Goal: Information Seeking & Learning: Learn about a topic

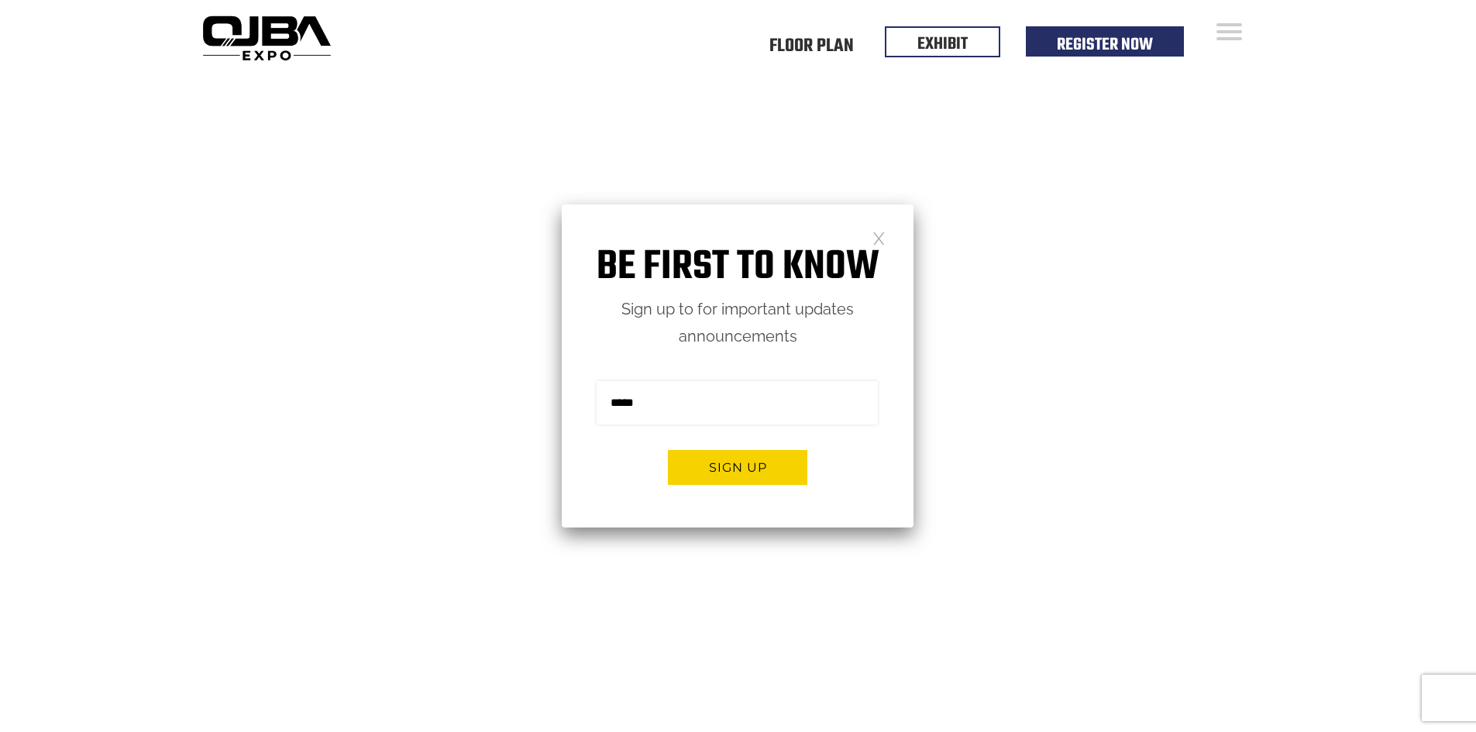
click at [879, 236] on link at bounding box center [878, 237] width 13 height 13
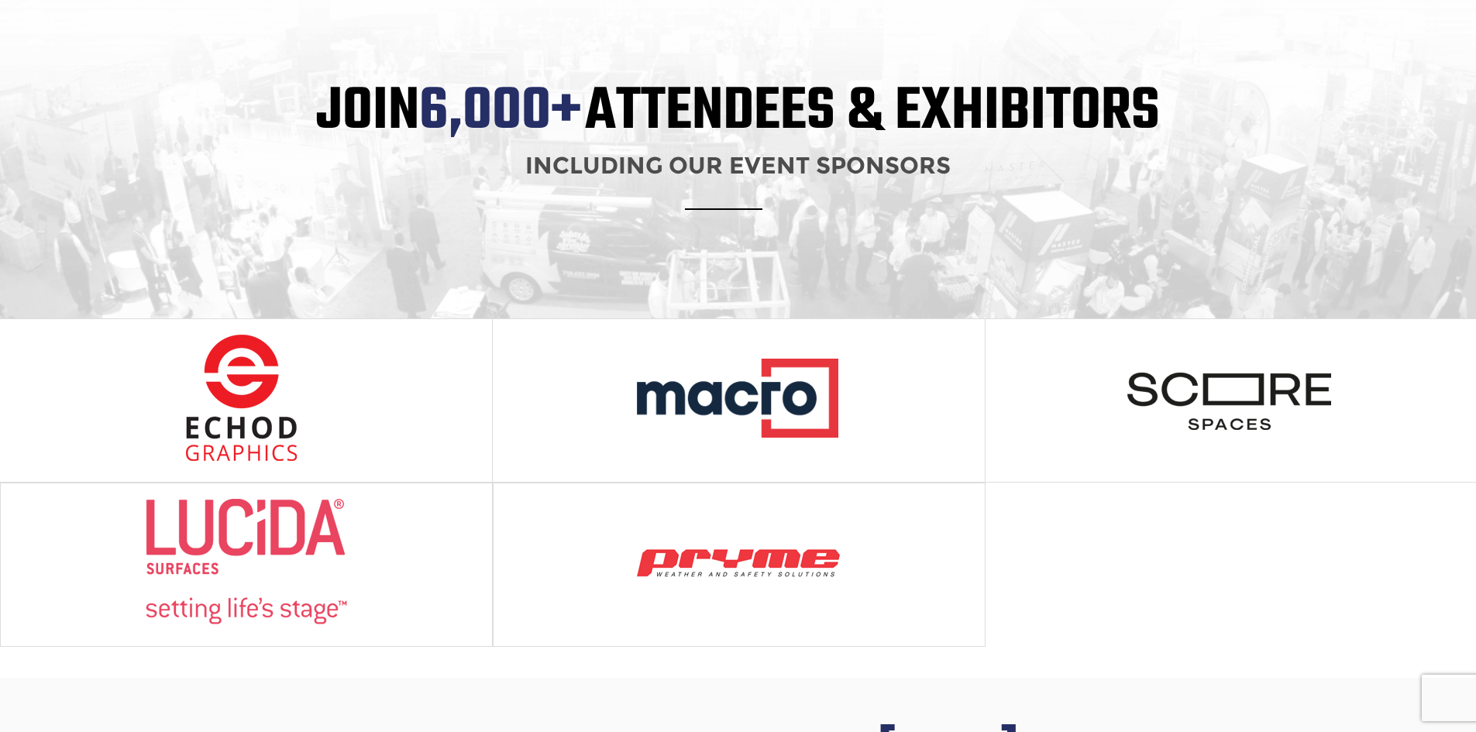
scroll to position [1472, 0]
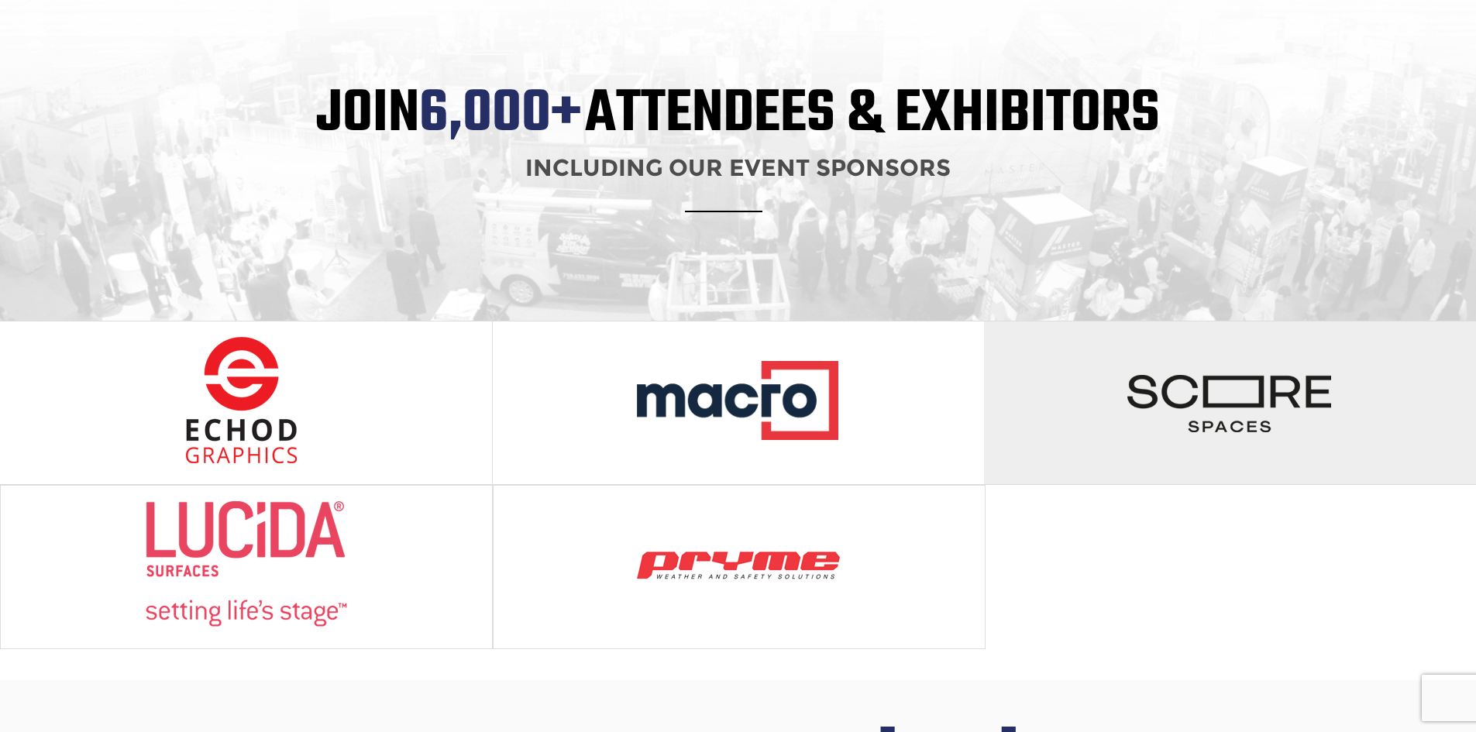
click at [1208, 342] on img at bounding box center [1230, 400] width 206 height 128
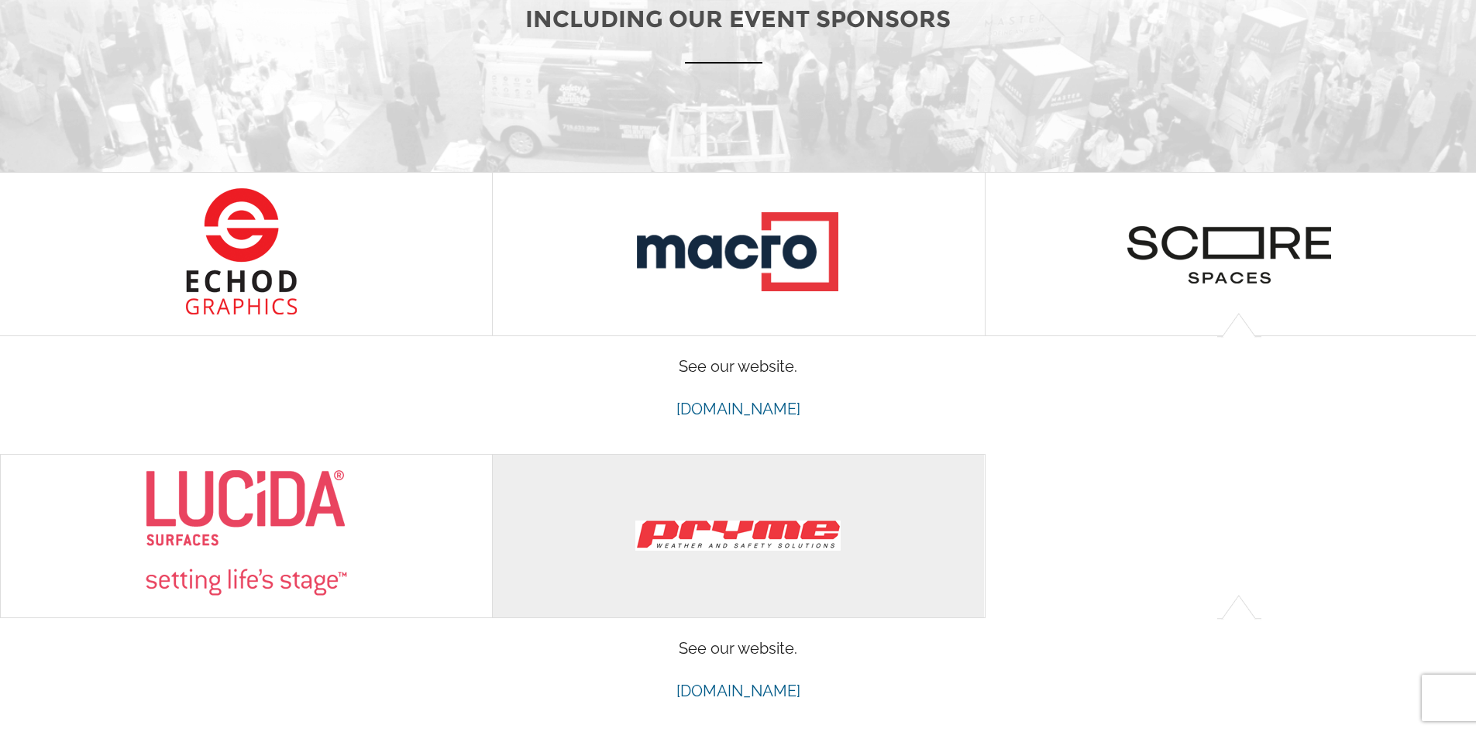
scroll to position [1627, 0]
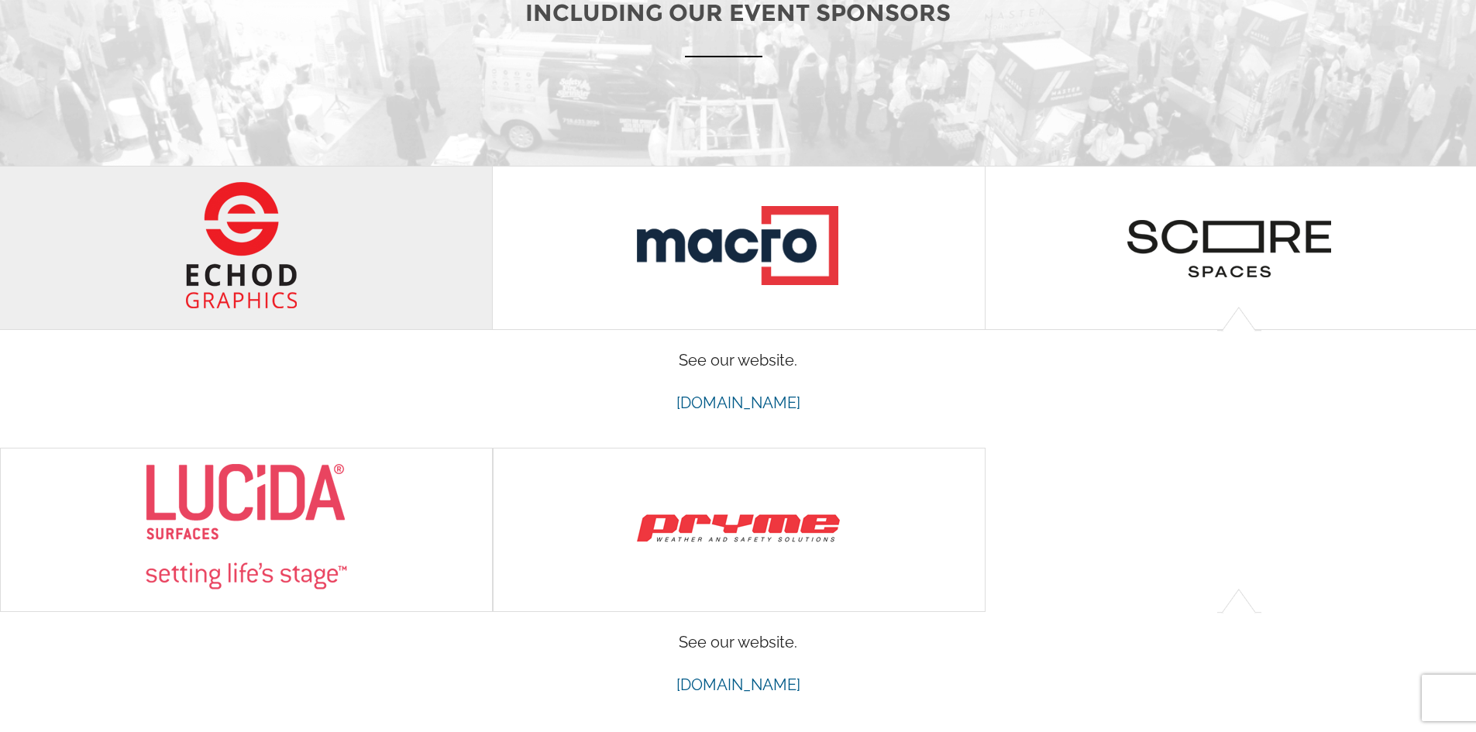
click at [383, 208] on div at bounding box center [246, 248] width 492 height 163
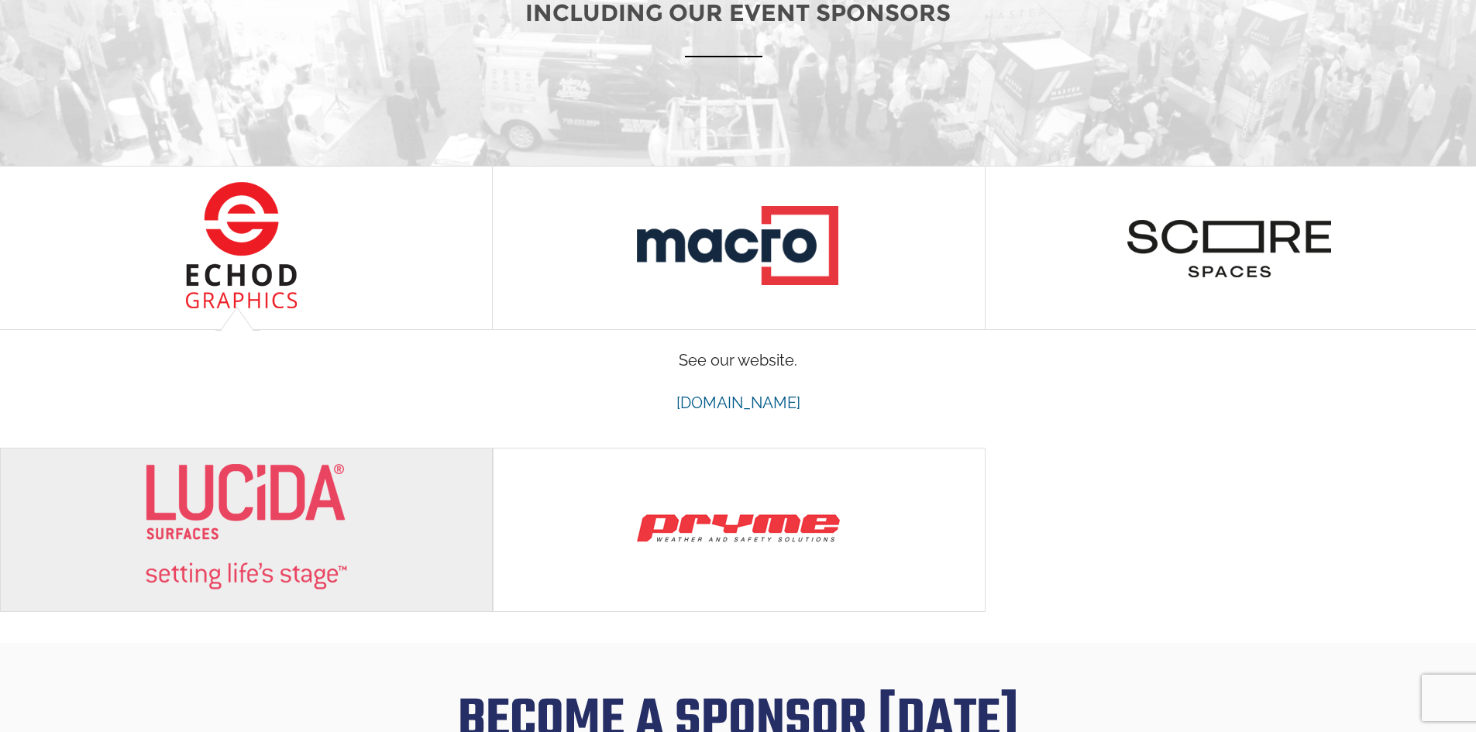
click at [201, 491] on img at bounding box center [246, 527] width 206 height 128
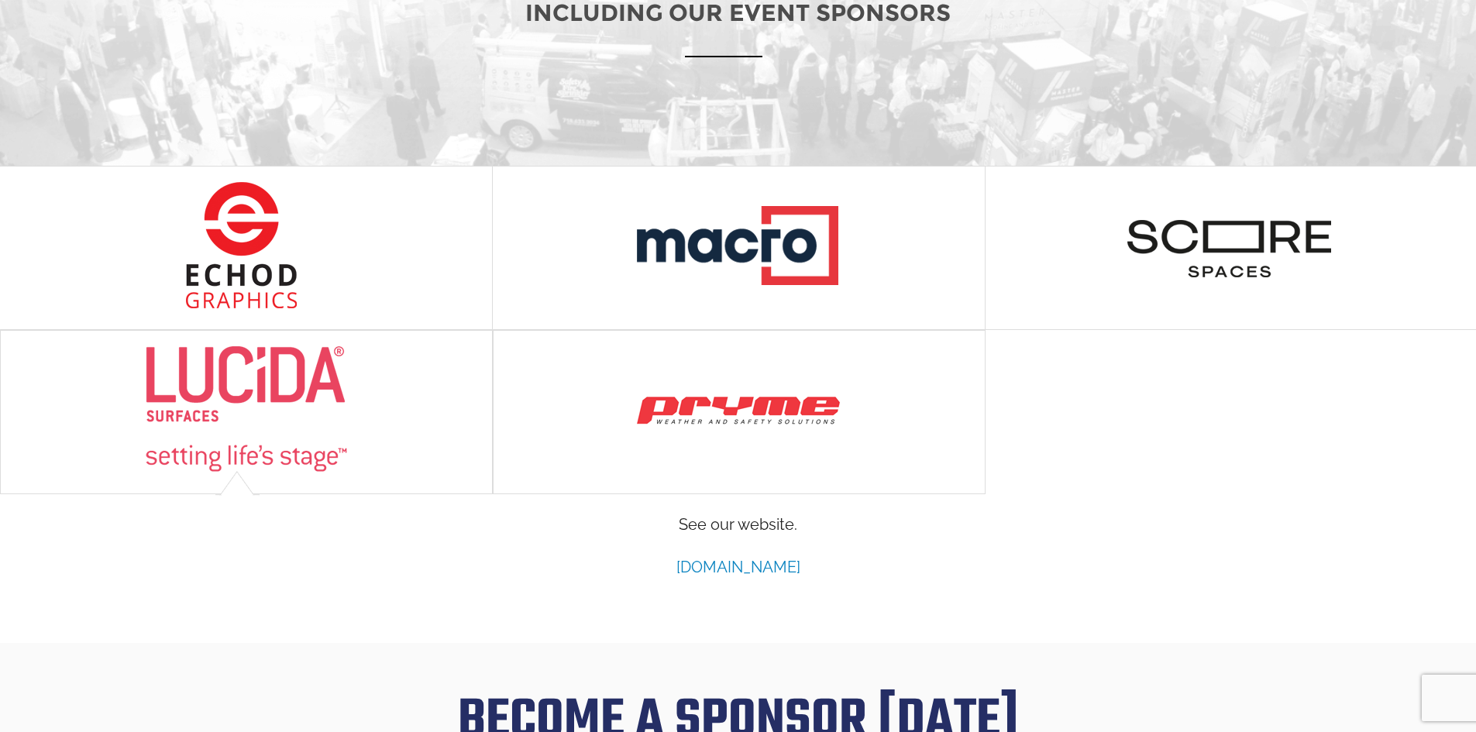
click at [692, 558] on link "[DOMAIN_NAME]" at bounding box center [738, 567] width 124 height 19
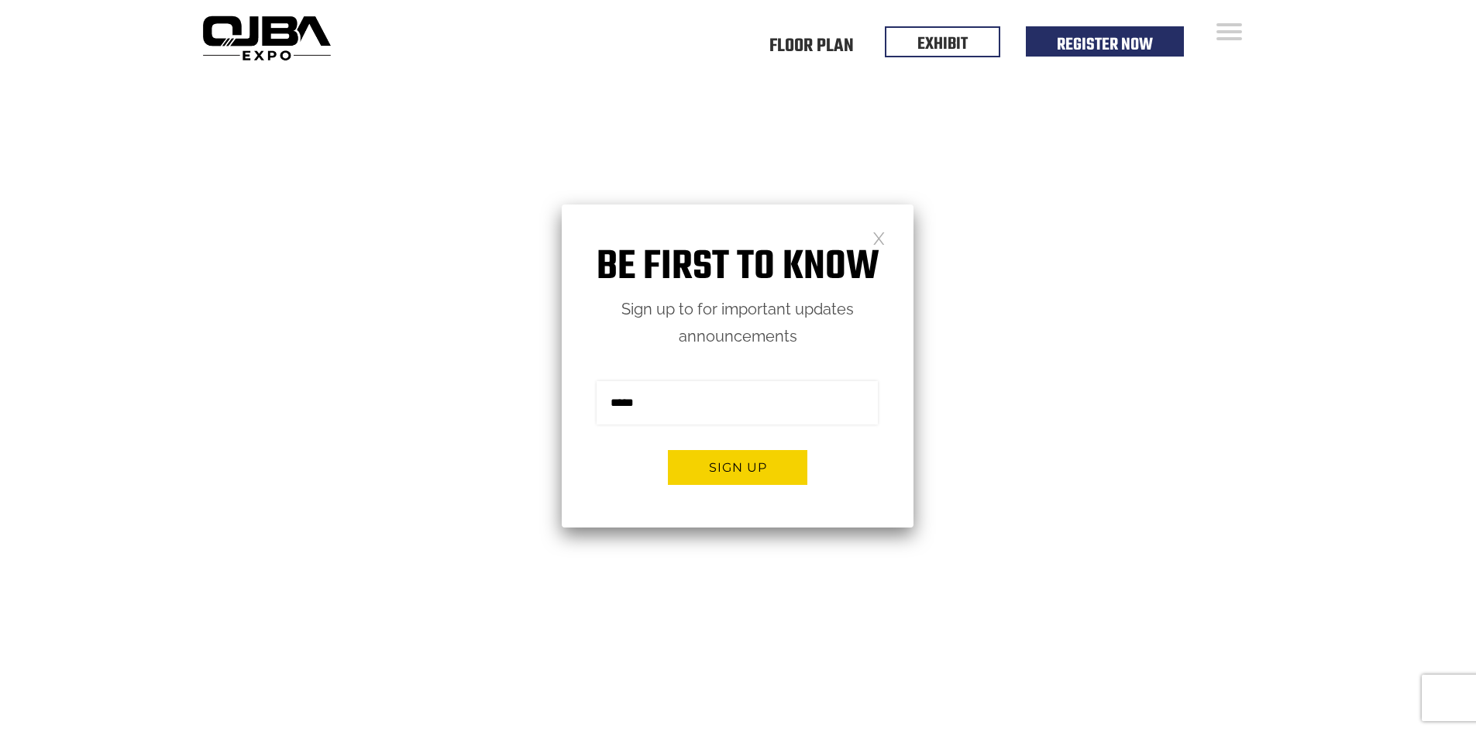
click at [881, 240] on link at bounding box center [878, 237] width 13 height 13
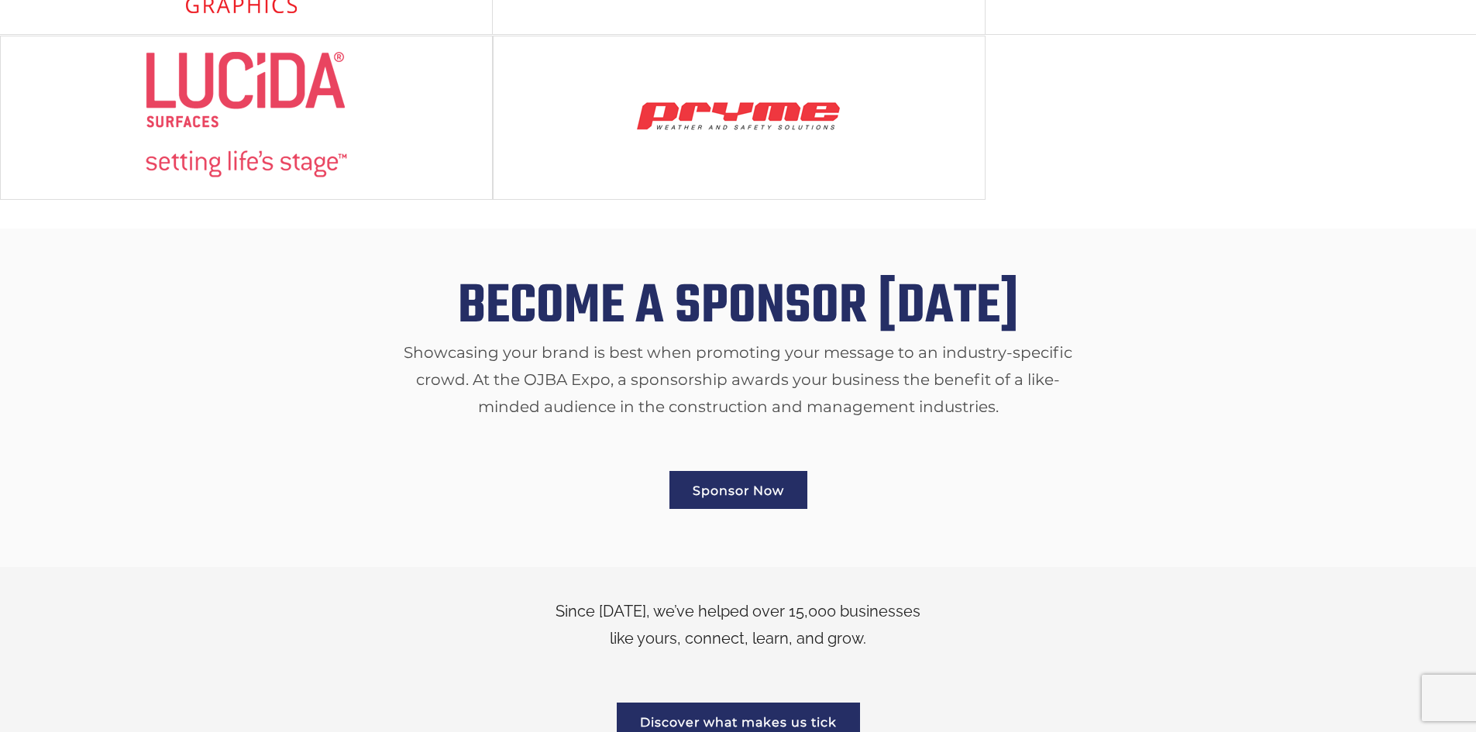
scroll to position [1782, 0]
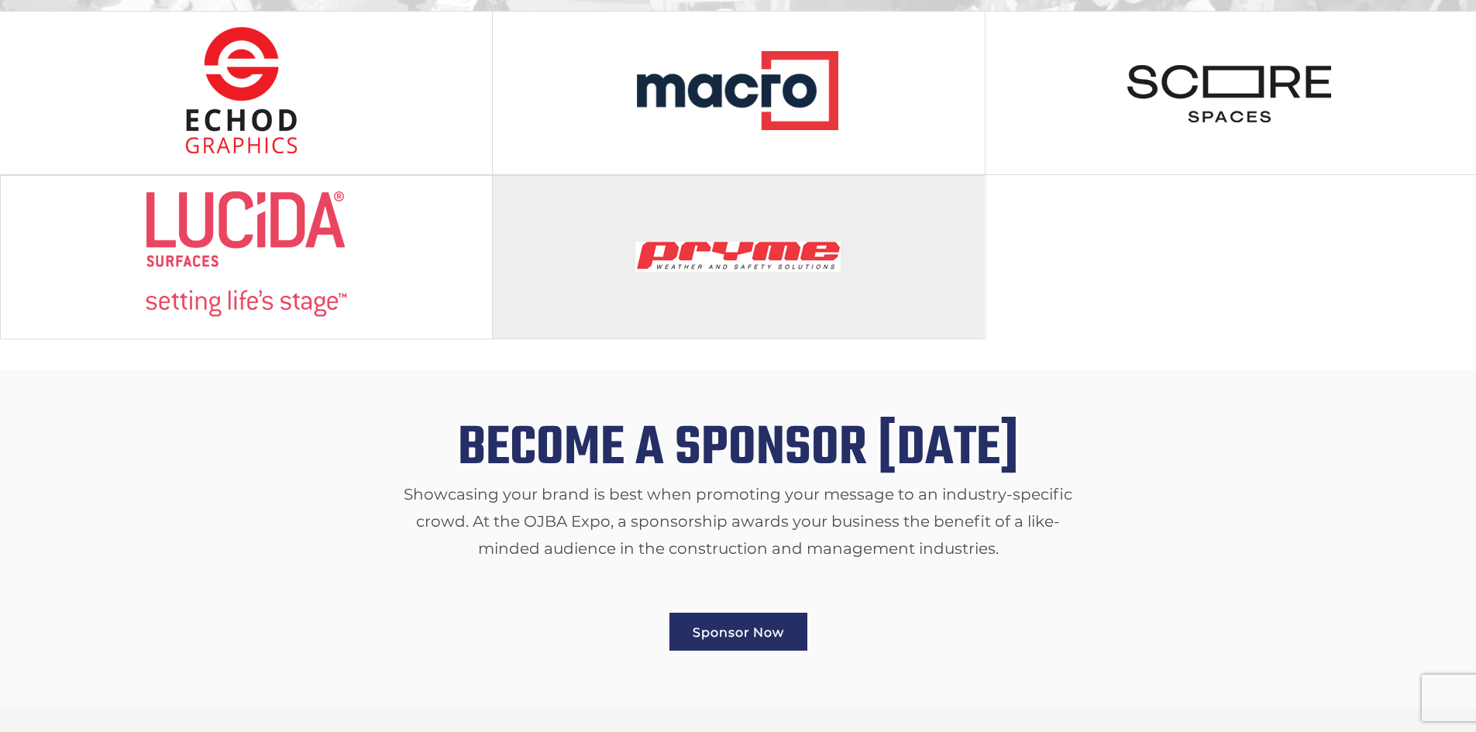
click at [624, 236] on div at bounding box center [739, 257] width 492 height 163
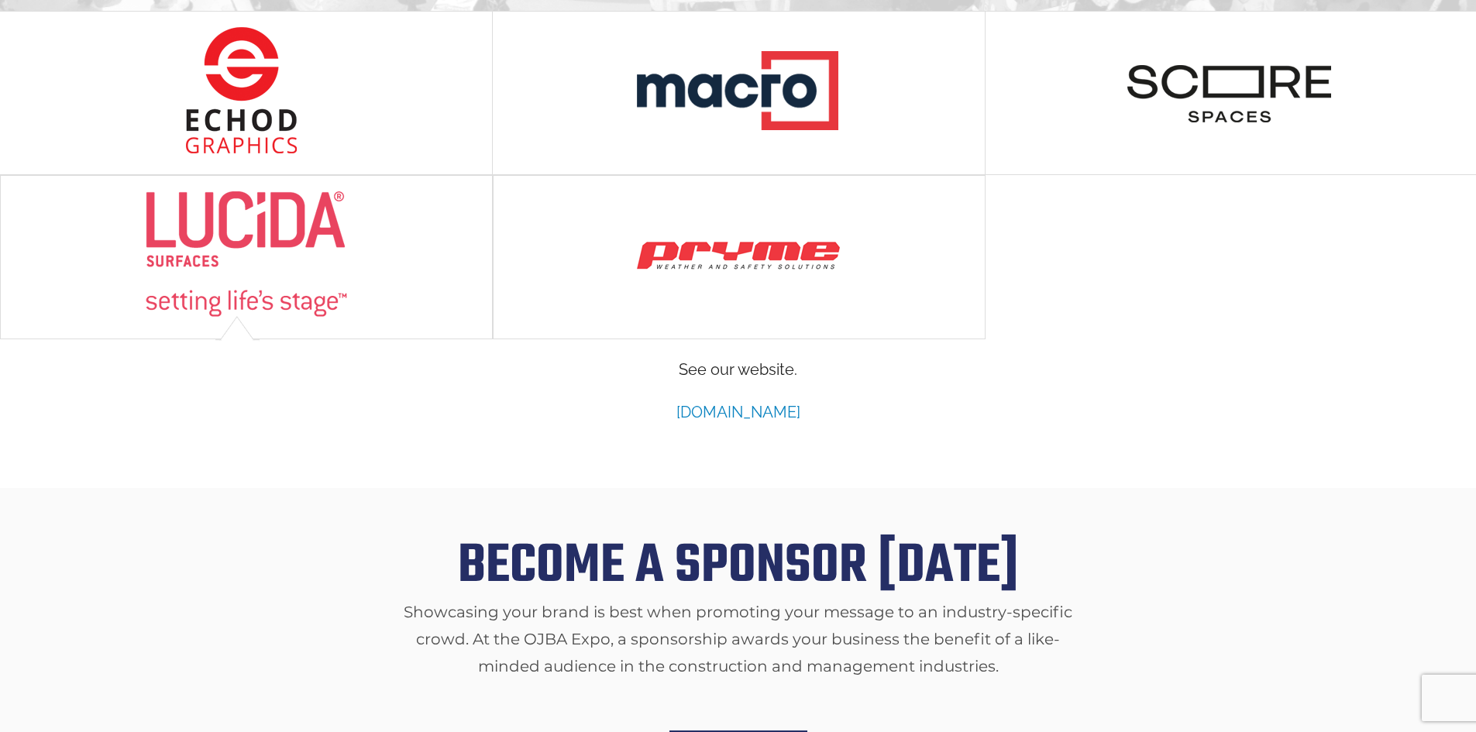
click at [739, 403] on link "[DOMAIN_NAME]" at bounding box center [738, 412] width 124 height 19
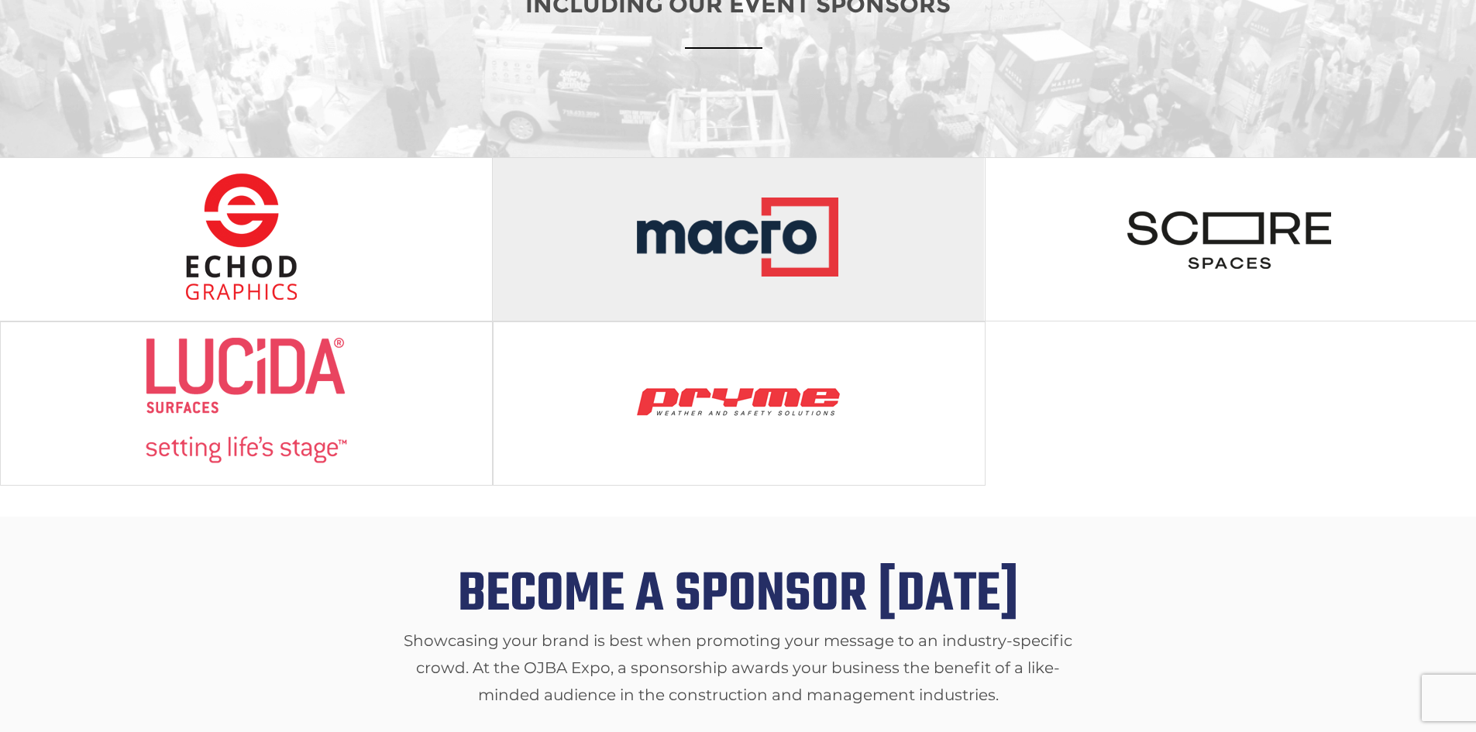
scroll to position [1620, 0]
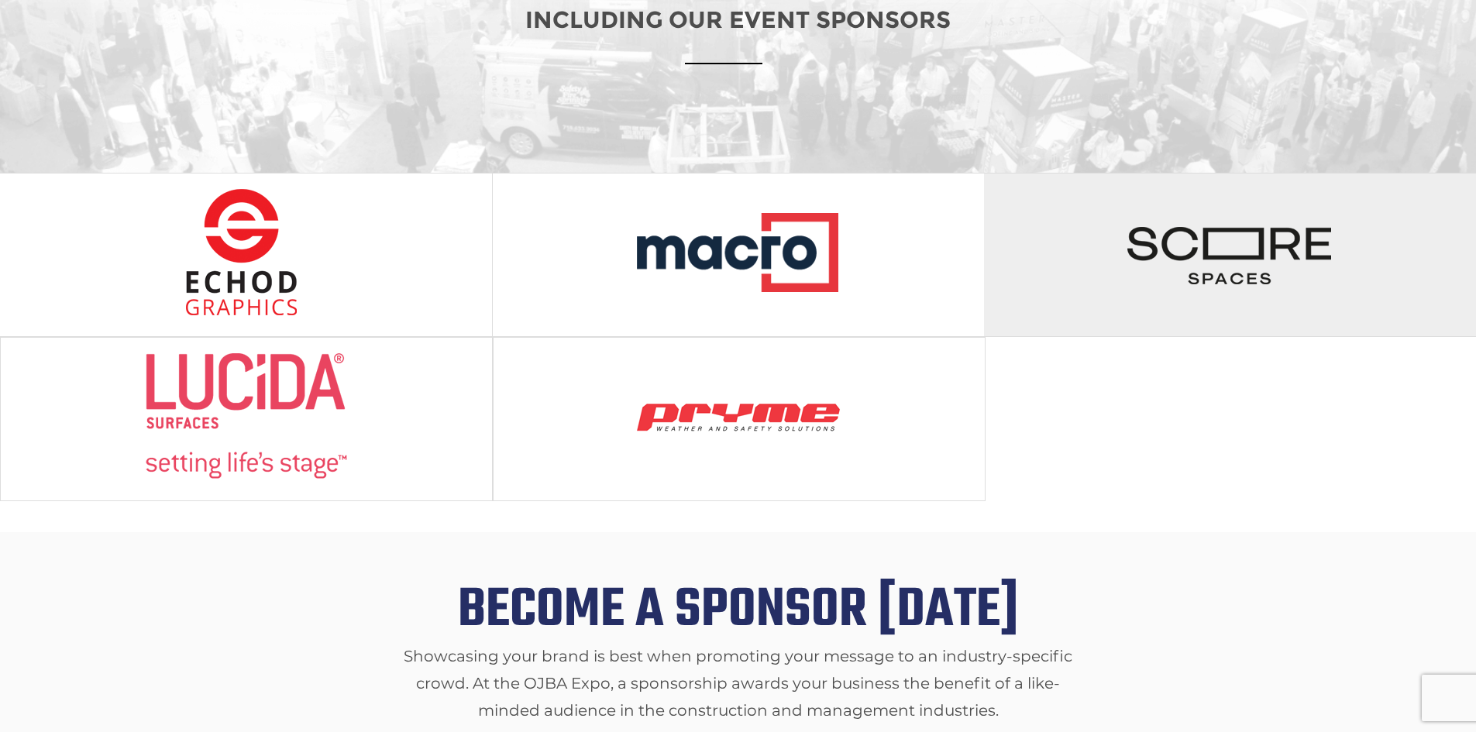
click at [1077, 249] on div at bounding box center [1230, 255] width 492 height 163
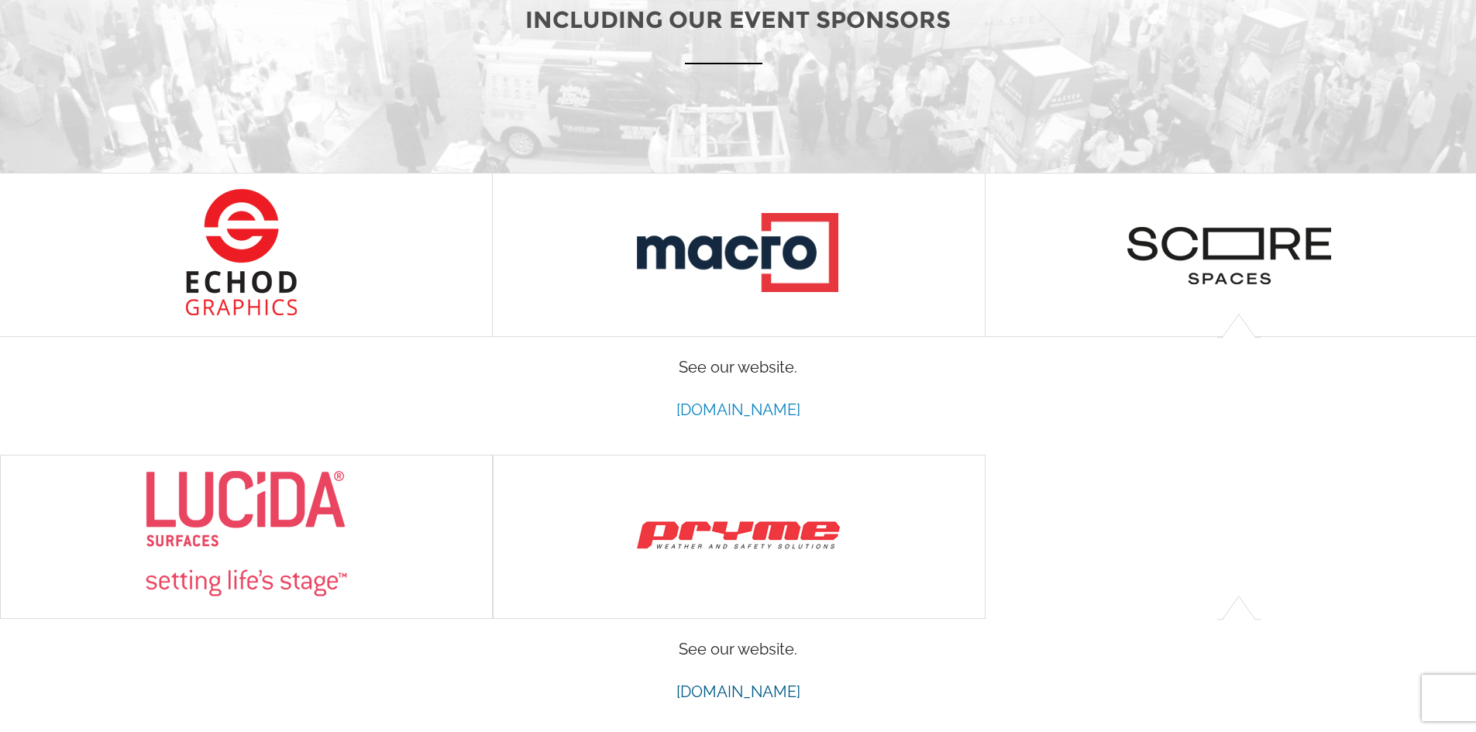
scroll to position [0, 0]
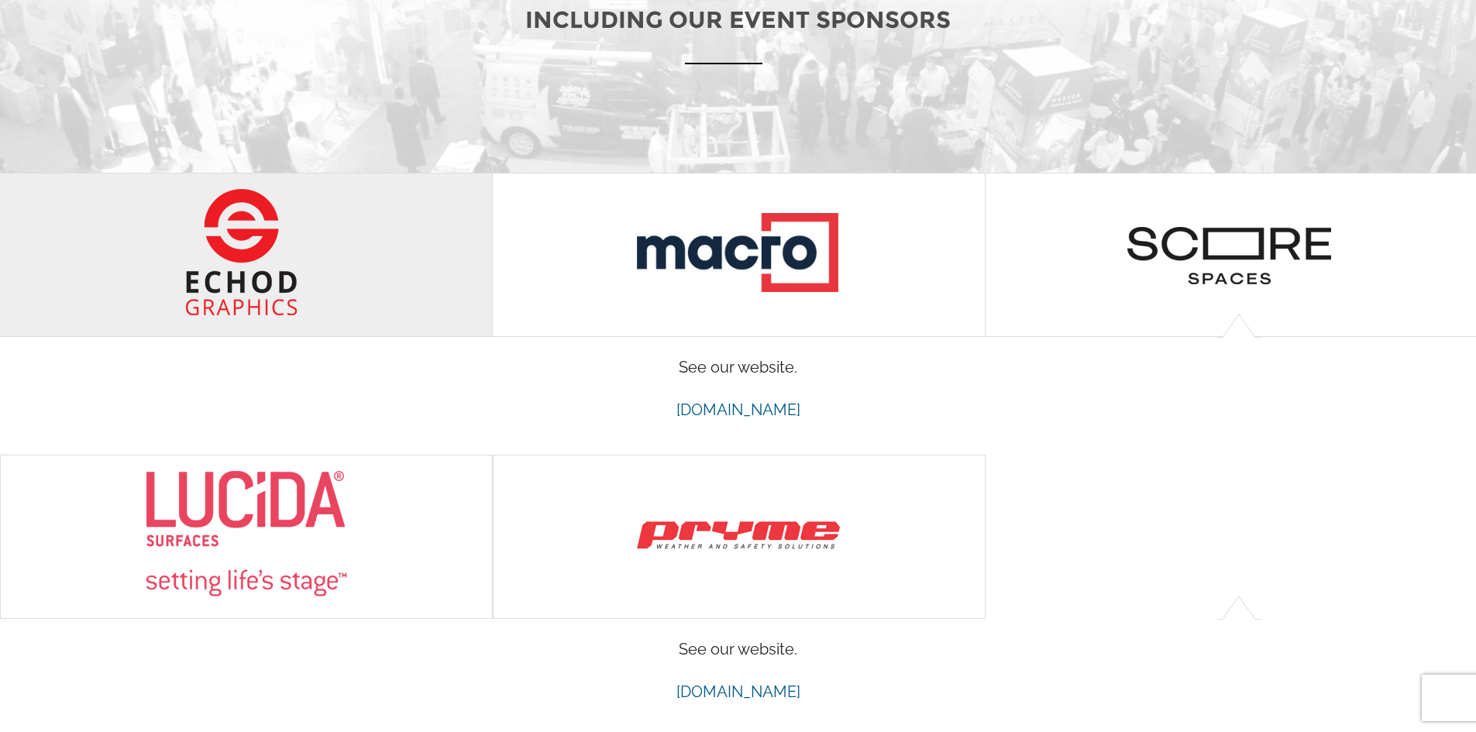
click at [314, 266] on img at bounding box center [246, 252] width 206 height 128
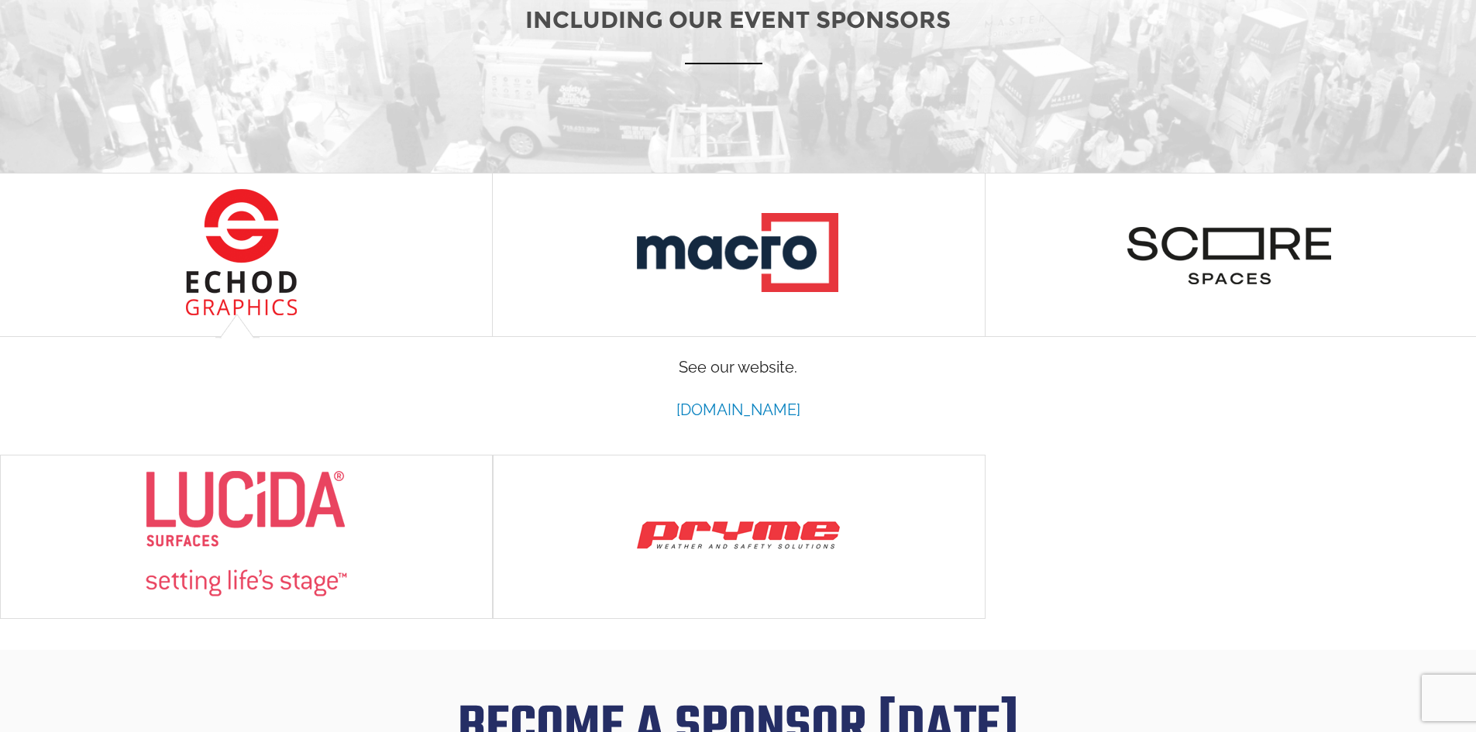
click at [703, 401] on link "[DOMAIN_NAME]" at bounding box center [738, 410] width 124 height 19
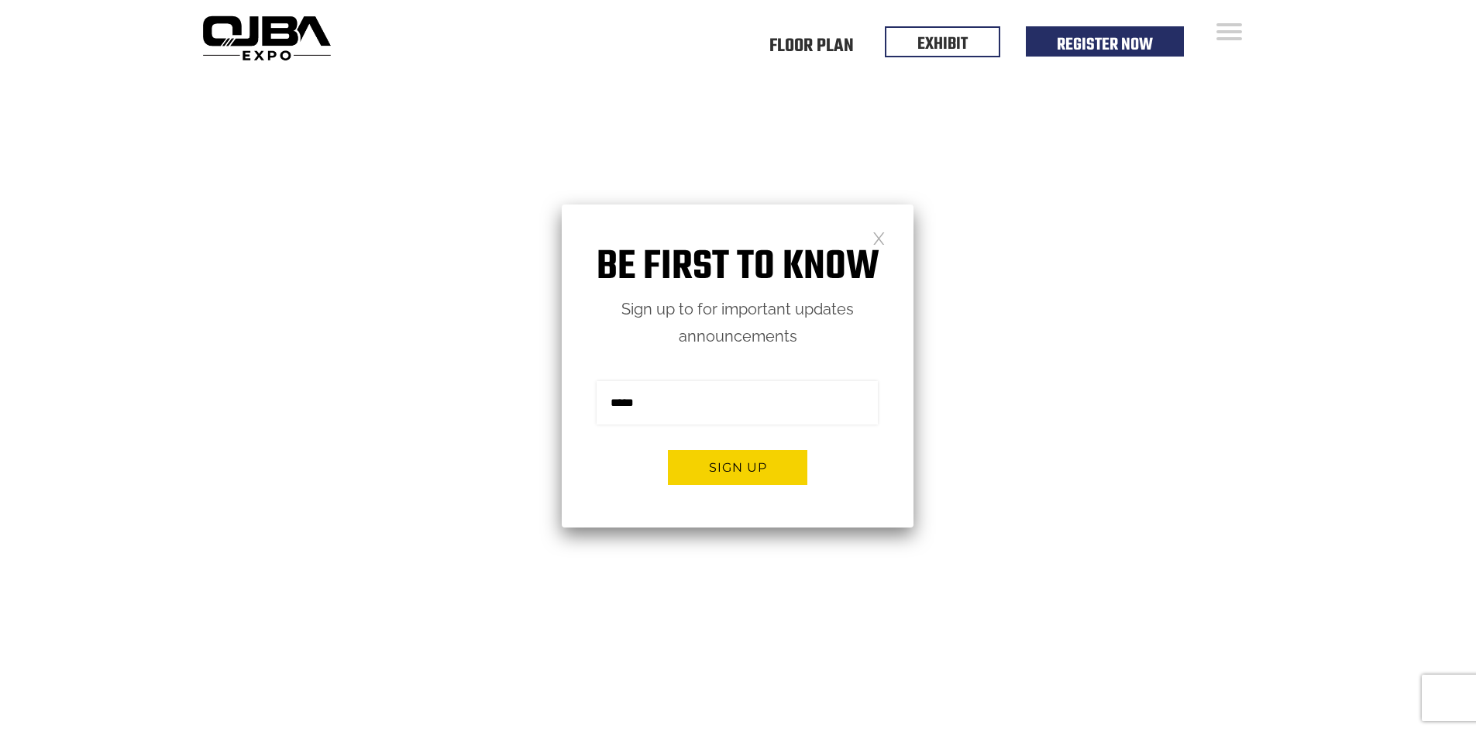
click at [876, 237] on link at bounding box center [878, 237] width 13 height 13
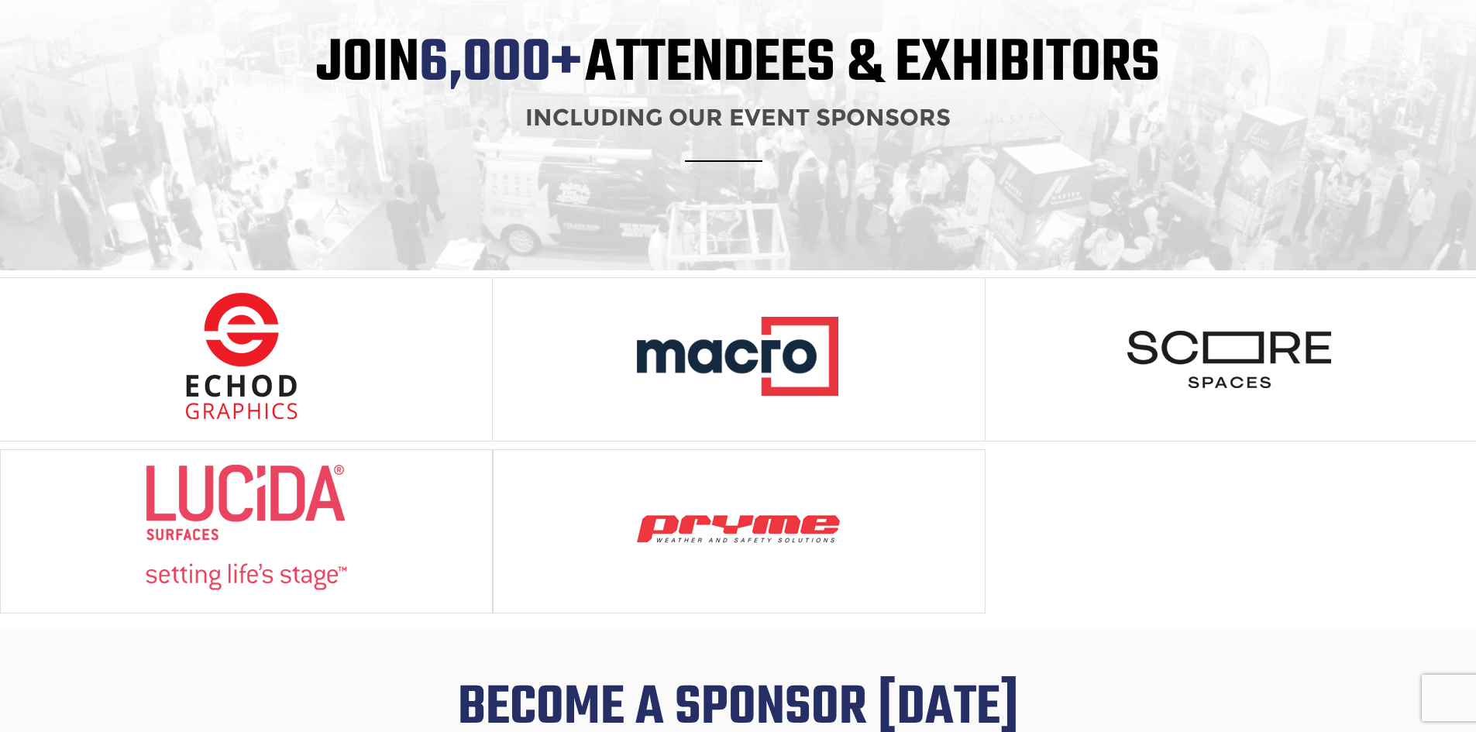
scroll to position [1550, 0]
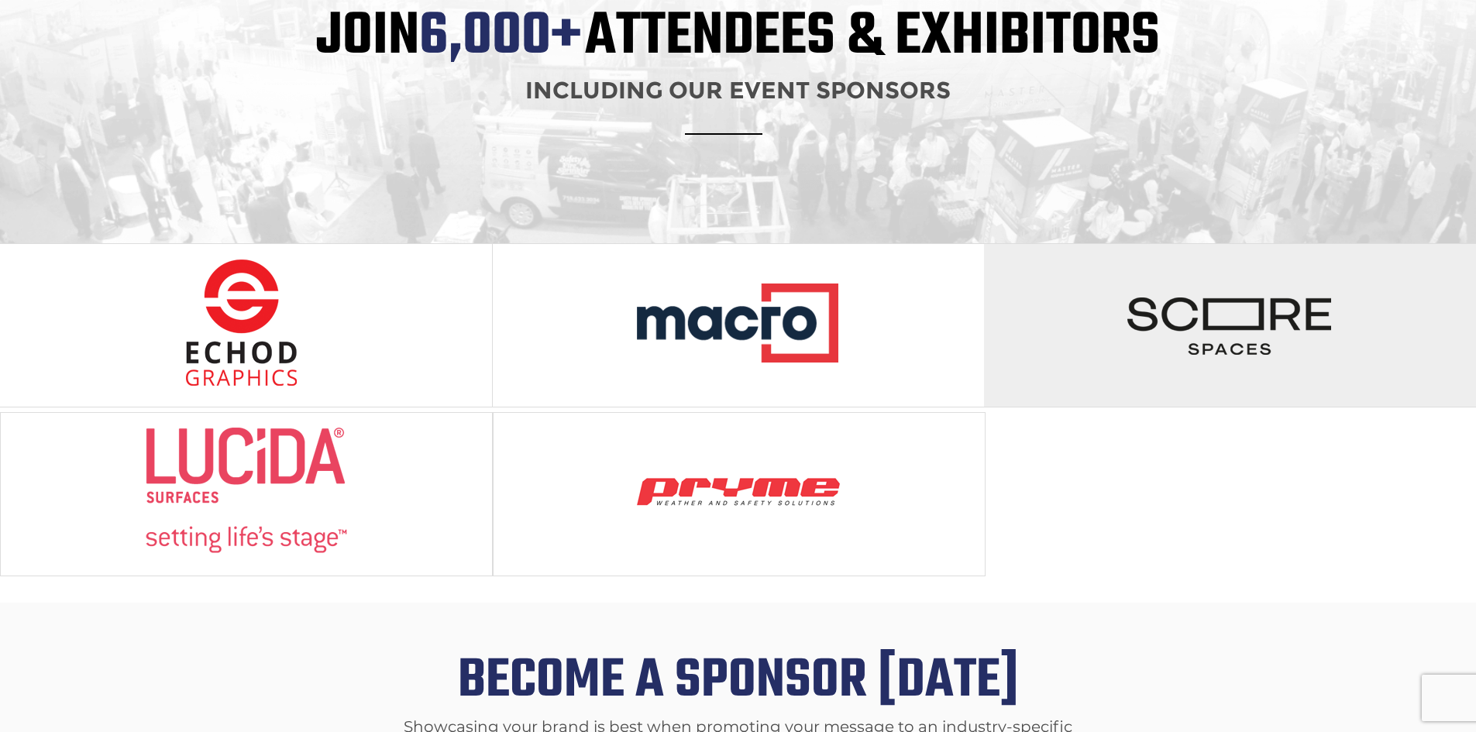
click at [1126, 361] on div at bounding box center [1230, 325] width 492 height 163
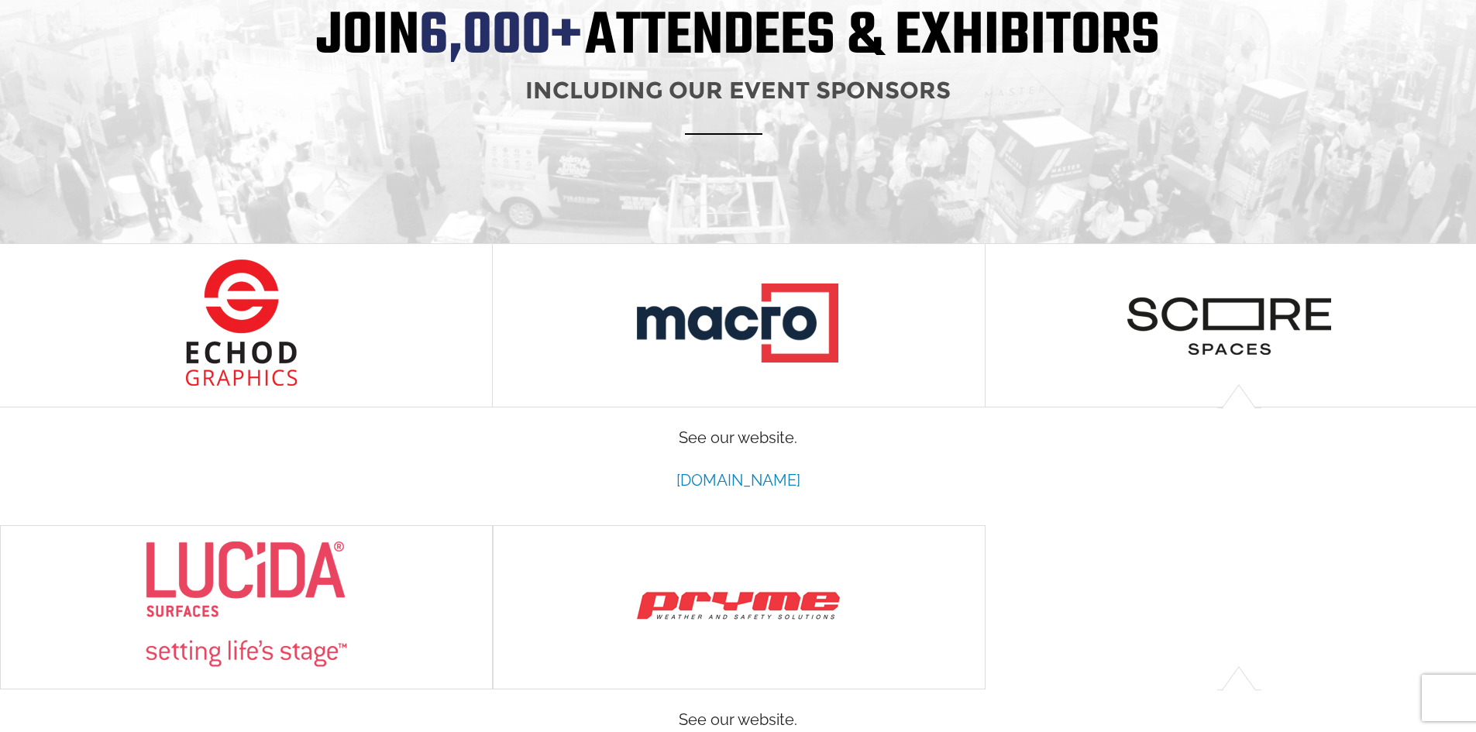
click at [765, 471] on link "[DOMAIN_NAME]" at bounding box center [738, 480] width 124 height 19
